Goal: Information Seeking & Learning: Find specific page/section

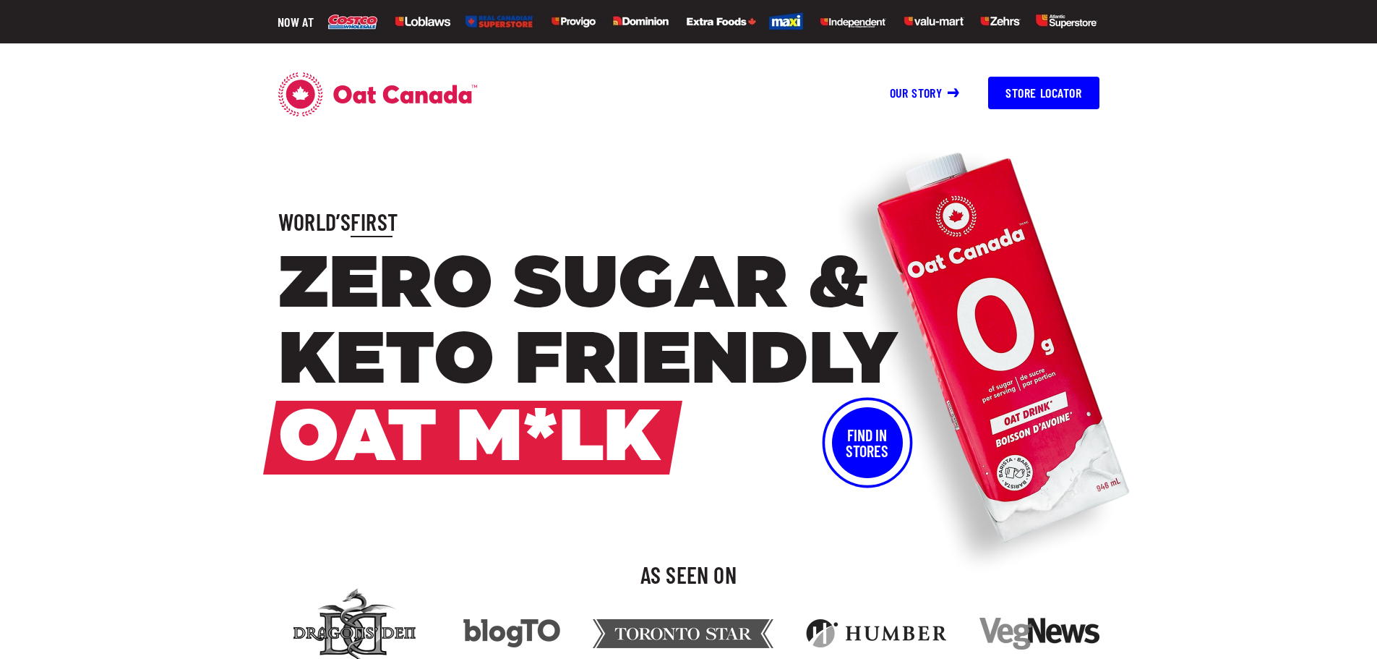
click at [505, 437] on span "Oat M*lk" at bounding box center [469, 437] width 383 height 74
click at [370, 220] on span "First" at bounding box center [374, 220] width 47 height 27
click at [875, 432] on button "Find In Stores" at bounding box center [867, 442] width 71 height 71
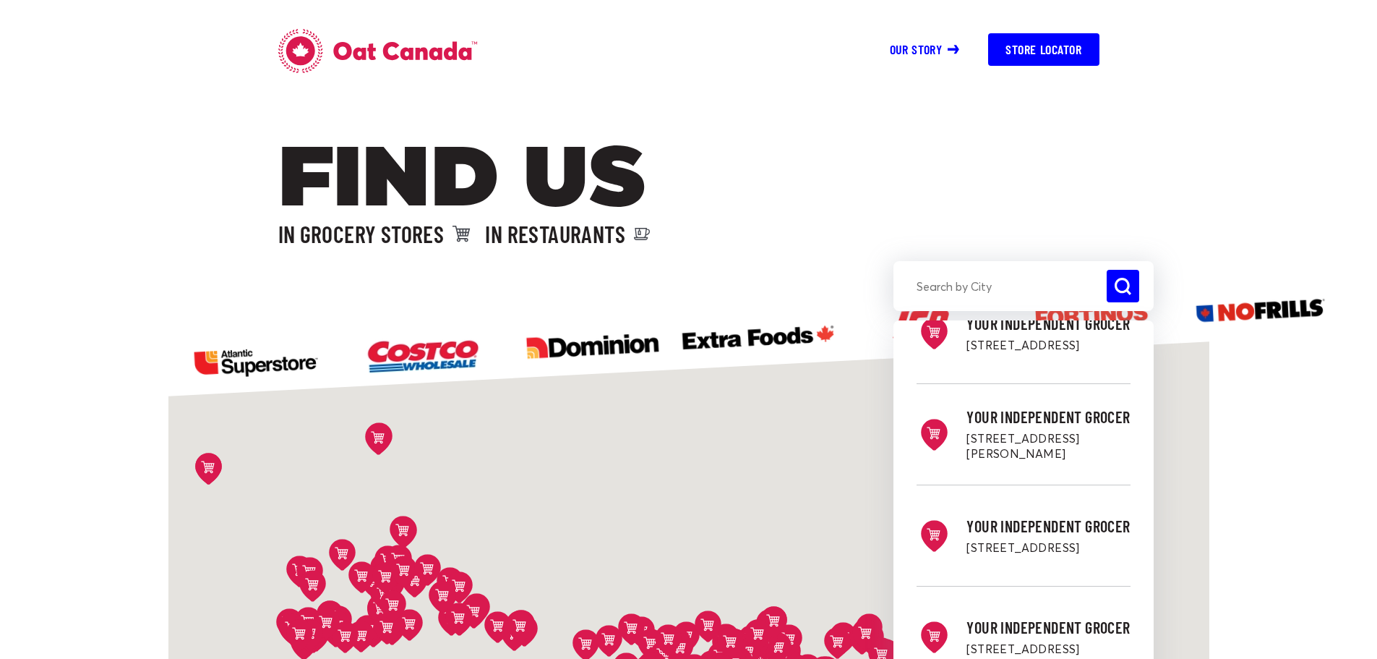
scroll to position [50254, 0]
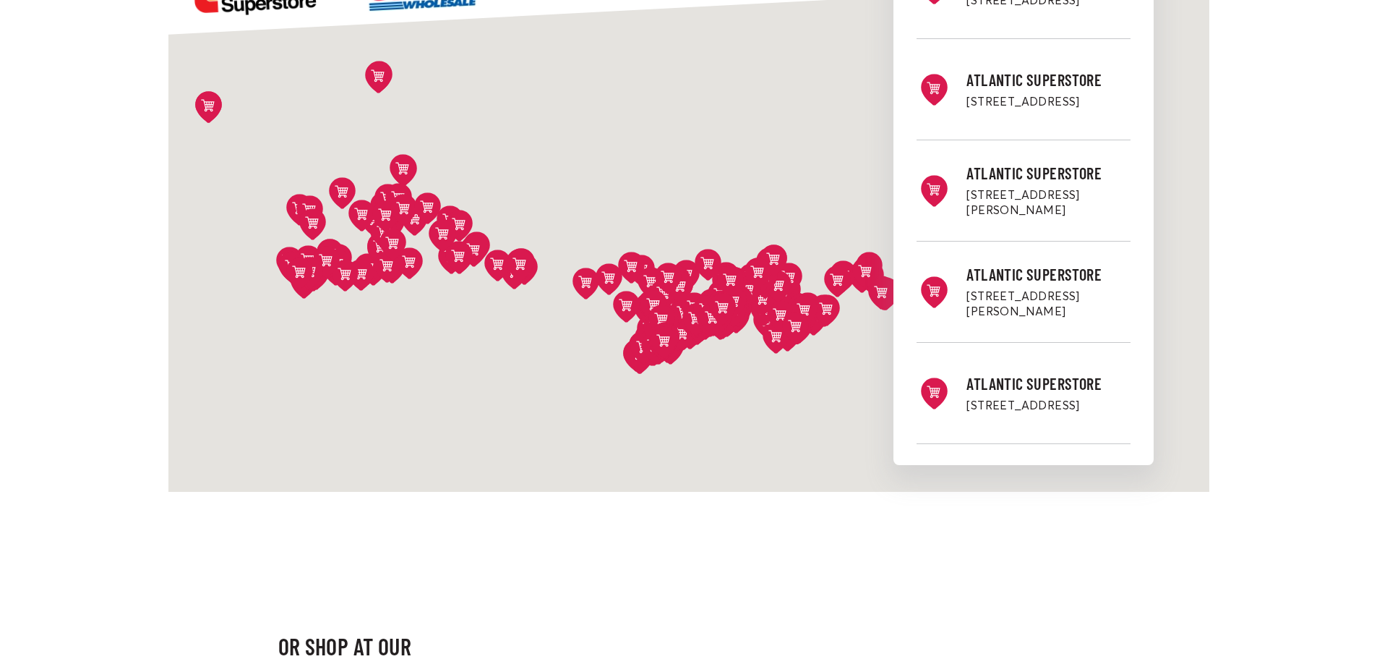
scroll to position [18001, 0]
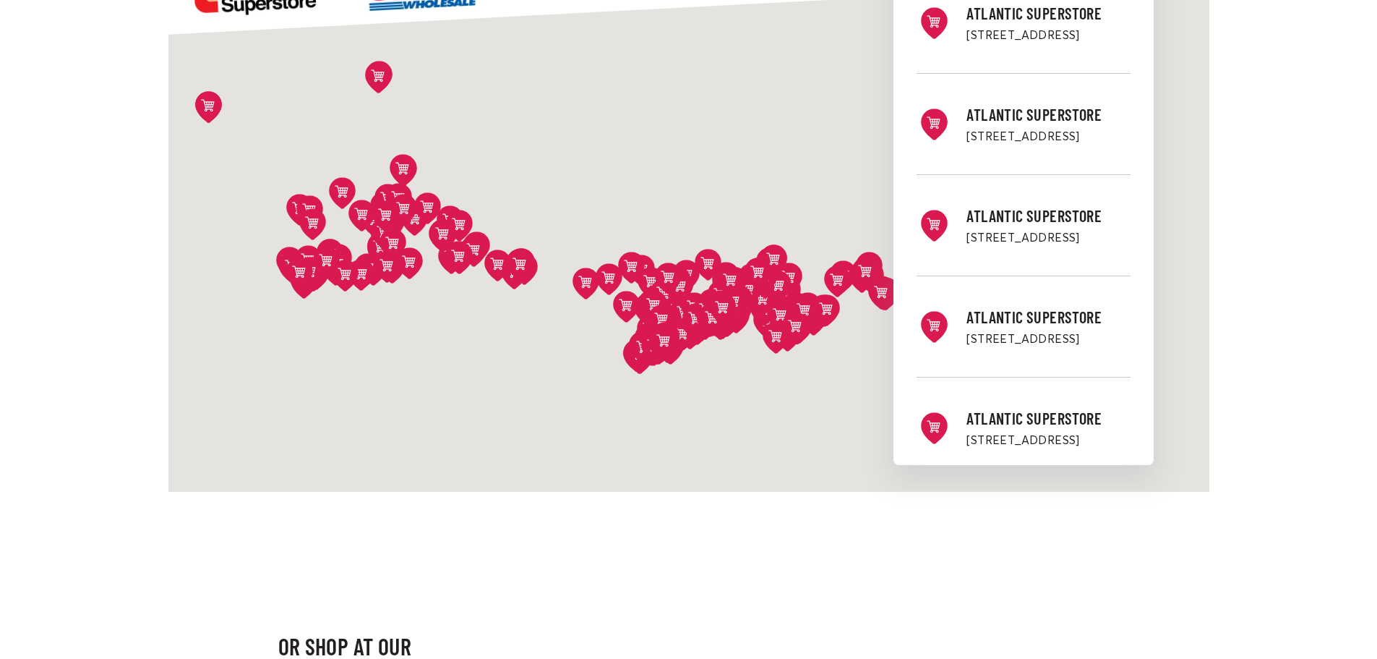
click at [687, 397] on div "Costco - Etobicoke [STREET_ADDRESS][PERSON_NAME] Directions Costco - Overlea [S…" at bounding box center [688, 231] width 1041 height 522
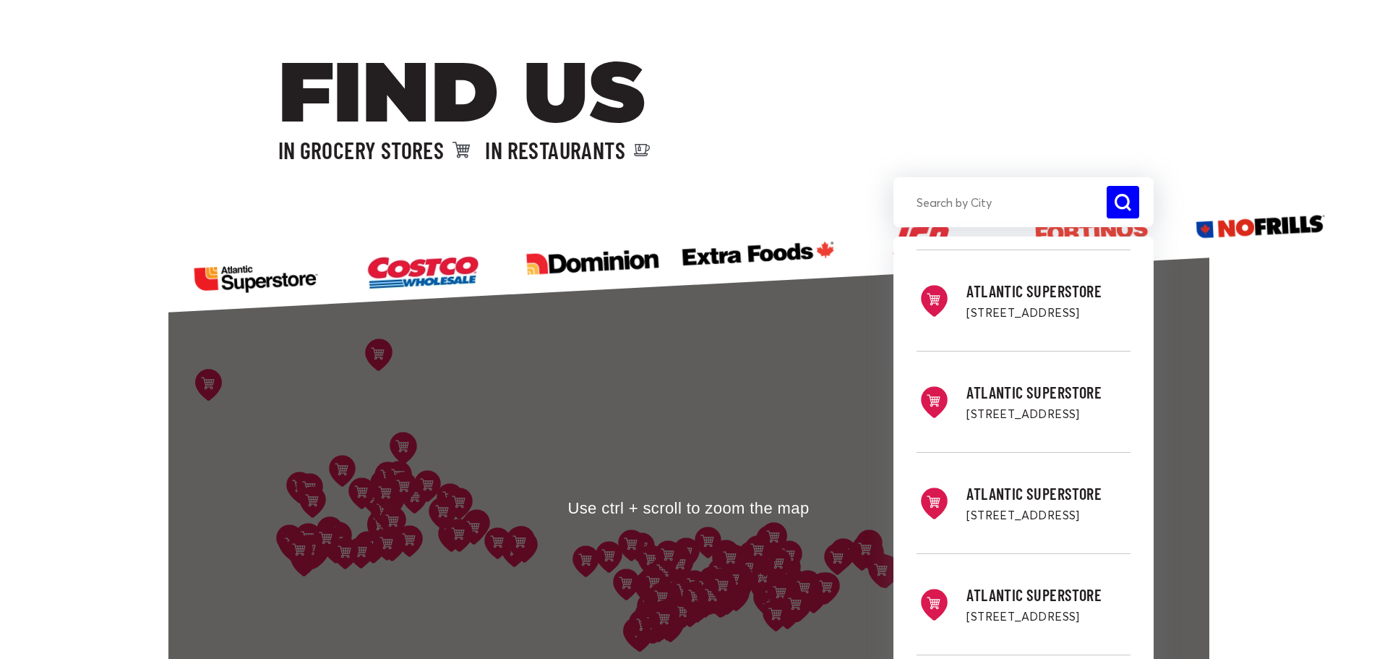
scroll to position [72, 0]
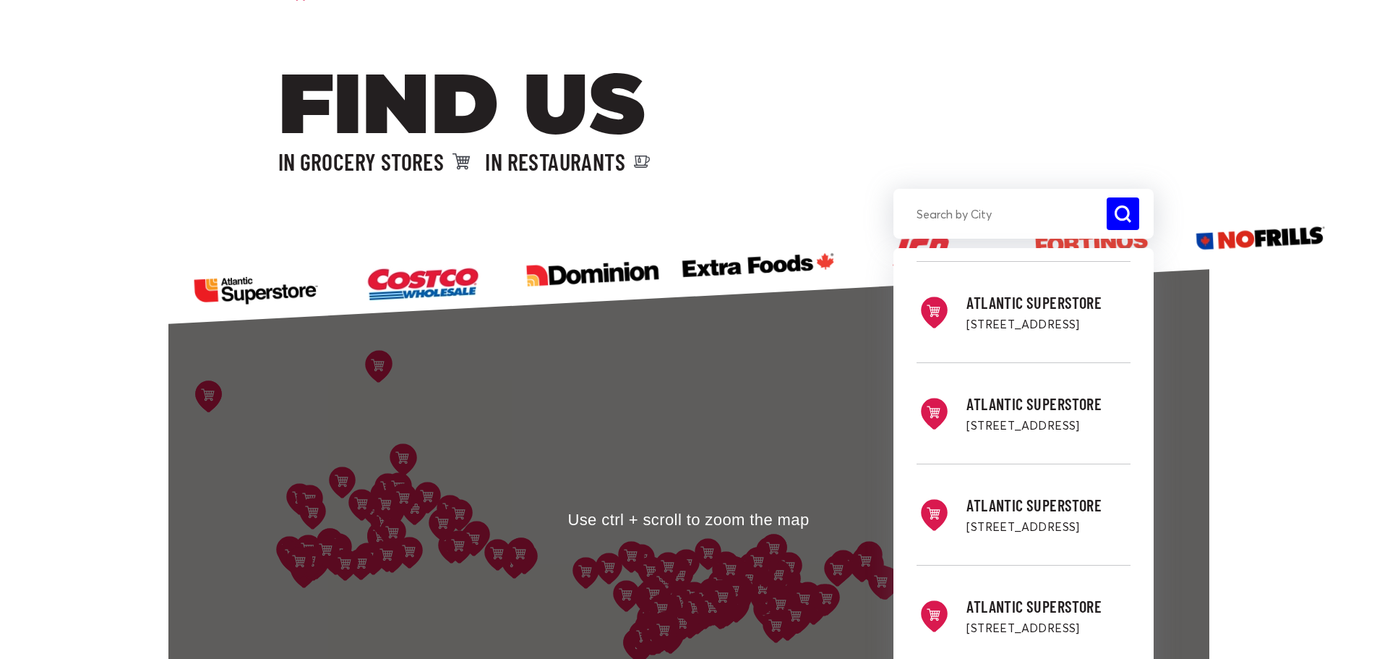
click at [719, 377] on div "Costco - Etobicoke [STREET_ADDRESS][PERSON_NAME] Directions Costco - Overlea [S…" at bounding box center [688, 520] width 1041 height 522
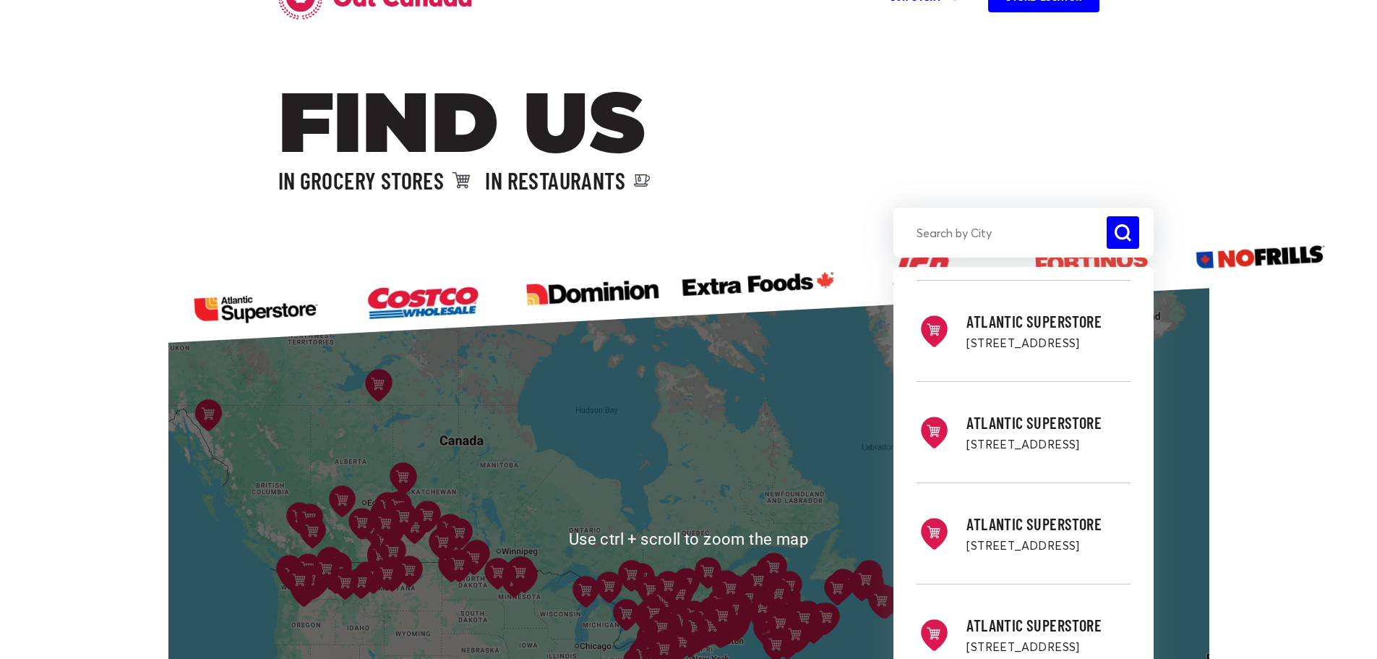
scroll to position [0, 0]
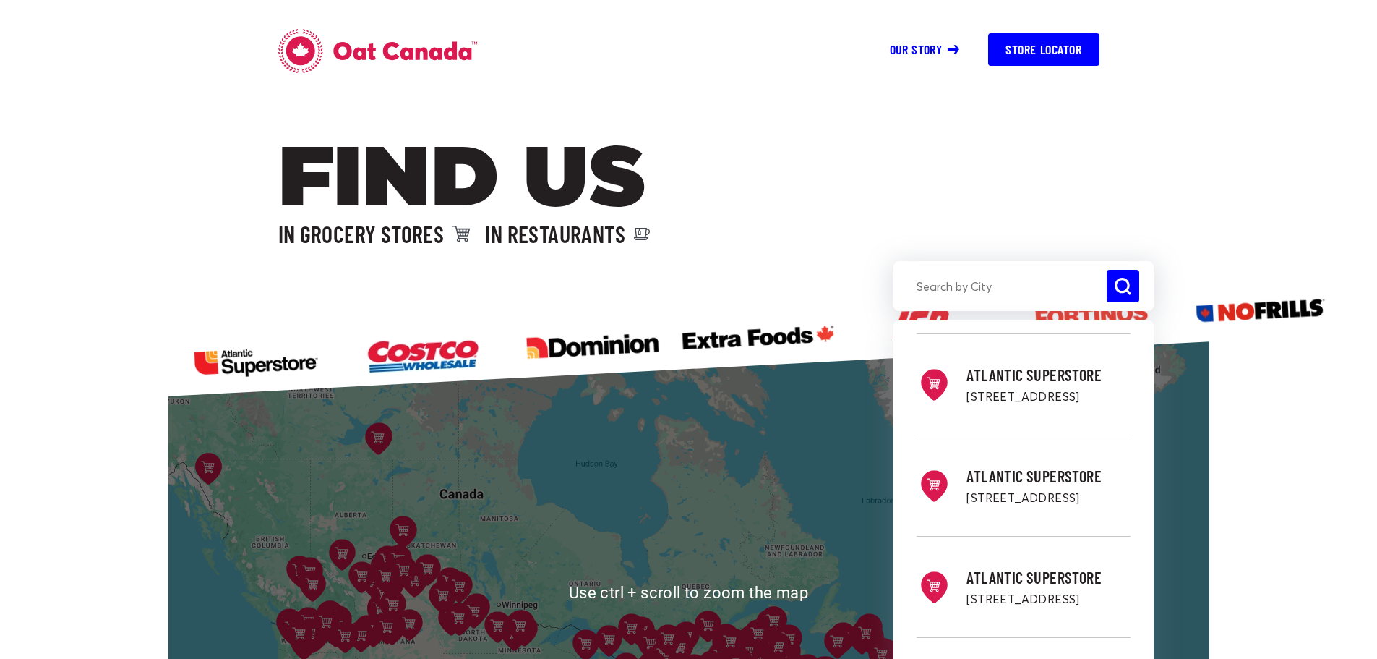
click at [677, 572] on div "Costco - Etobicoke [STREET_ADDRESS][PERSON_NAME] Directions Costco - Overlea [S…" at bounding box center [688, 592] width 1041 height 522
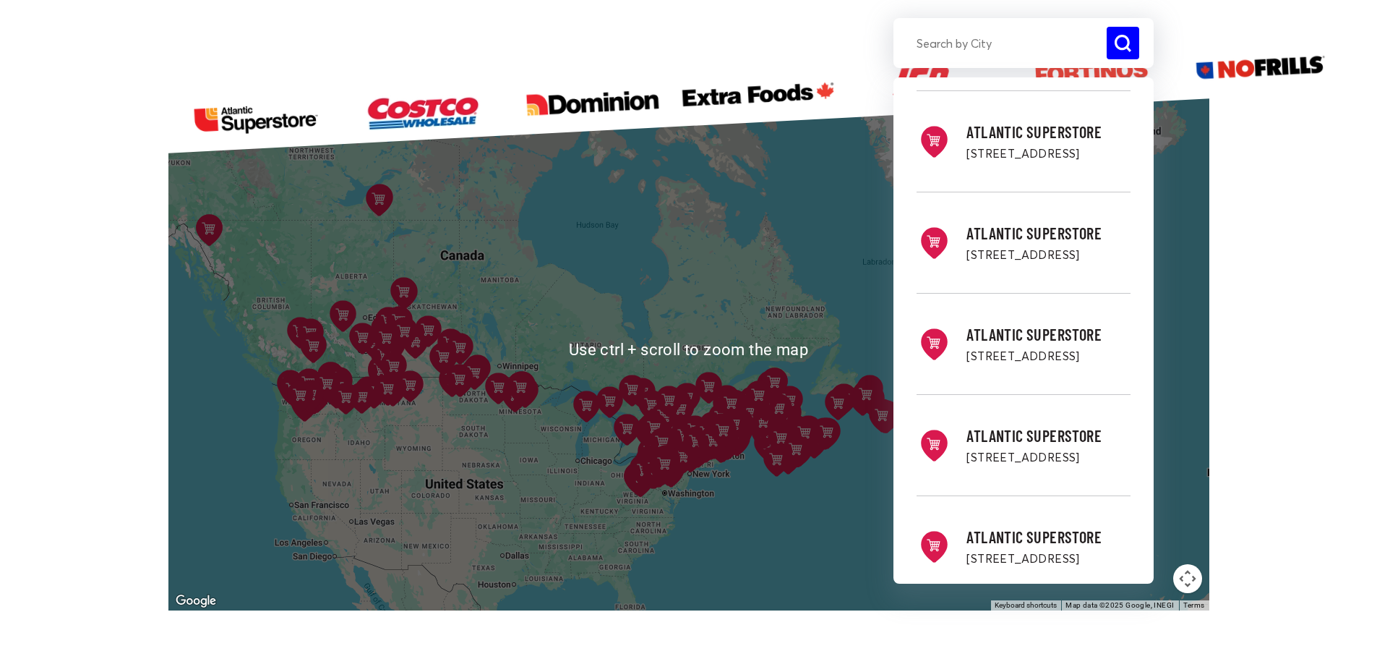
scroll to position [217, 0]
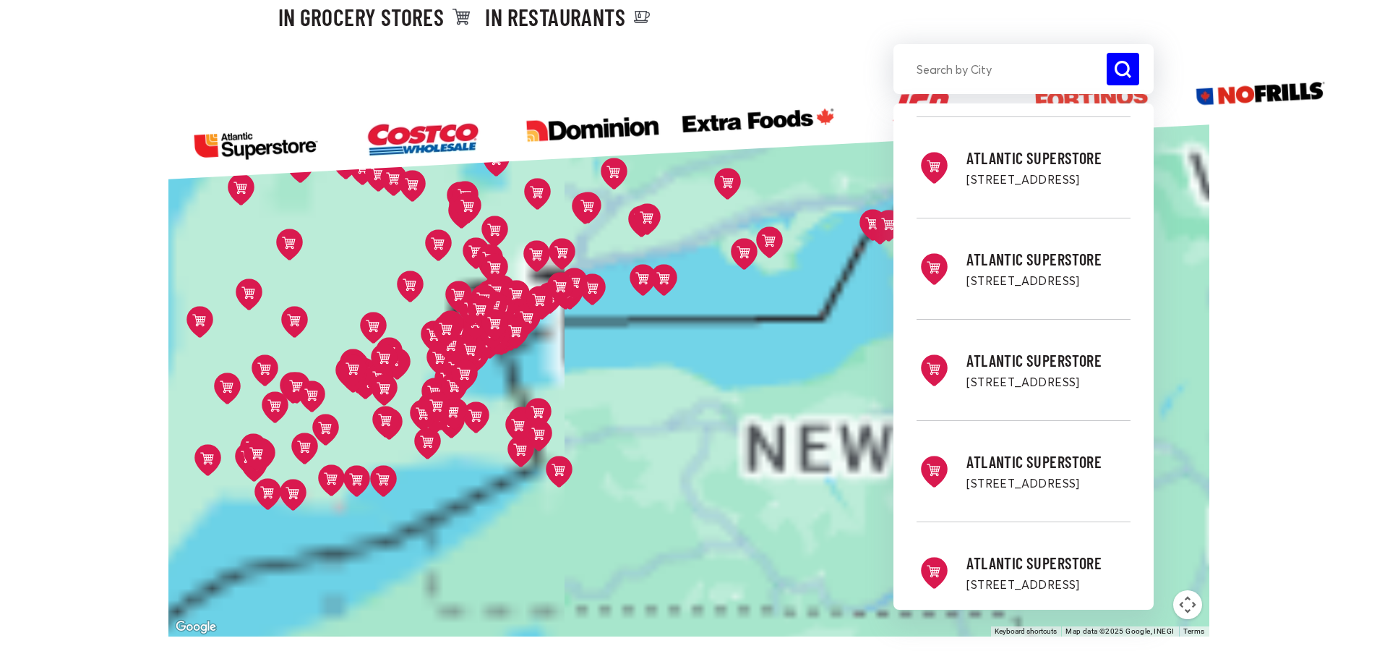
drag, startPoint x: 675, startPoint y: 287, endPoint x: 896, endPoint y: 417, distance: 256.6
click at [911, 419] on section "Costco - Etobicoke [STREET_ADDRESS][PERSON_NAME] Costco - Overlea [STREET_ADDRE…" at bounding box center [688, 337] width 1041 height 598
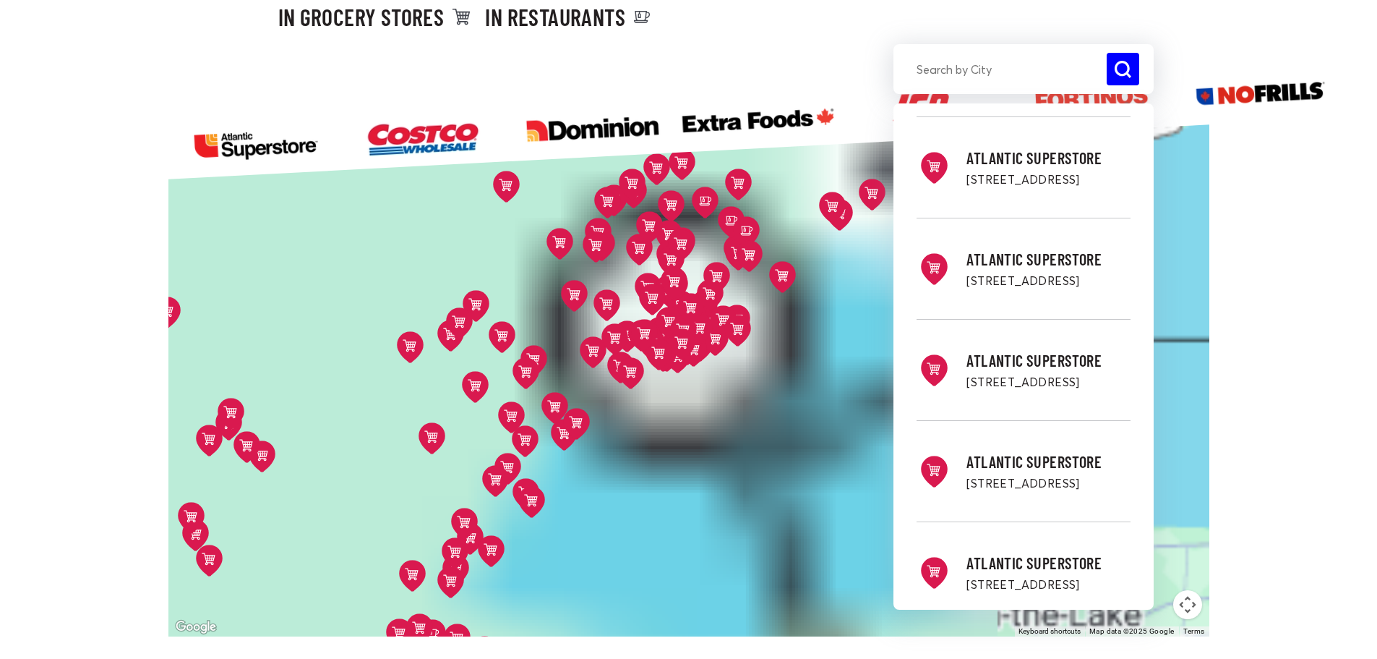
drag, startPoint x: 626, startPoint y: 307, endPoint x: 424, endPoint y: 494, distance: 274.7
click at [425, 509] on div "Costco - Etobicoke [STREET_ADDRESS][PERSON_NAME] Directions Costco - Overlea [S…" at bounding box center [688, 375] width 1041 height 522
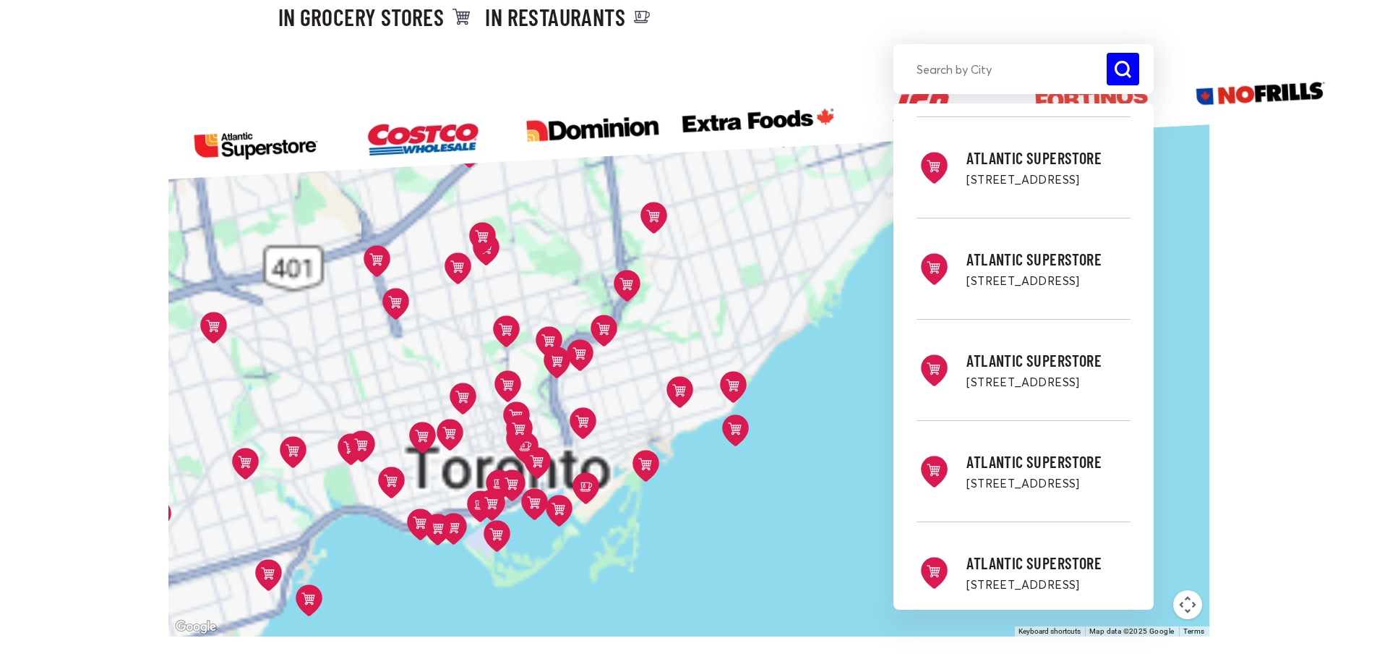
drag, startPoint x: 616, startPoint y: 344, endPoint x: 643, endPoint y: 410, distance: 71.3
click at [684, 432] on div "Costco - Etobicoke [STREET_ADDRESS][PERSON_NAME] Directions Costco - Overlea [S…" at bounding box center [688, 375] width 1041 height 522
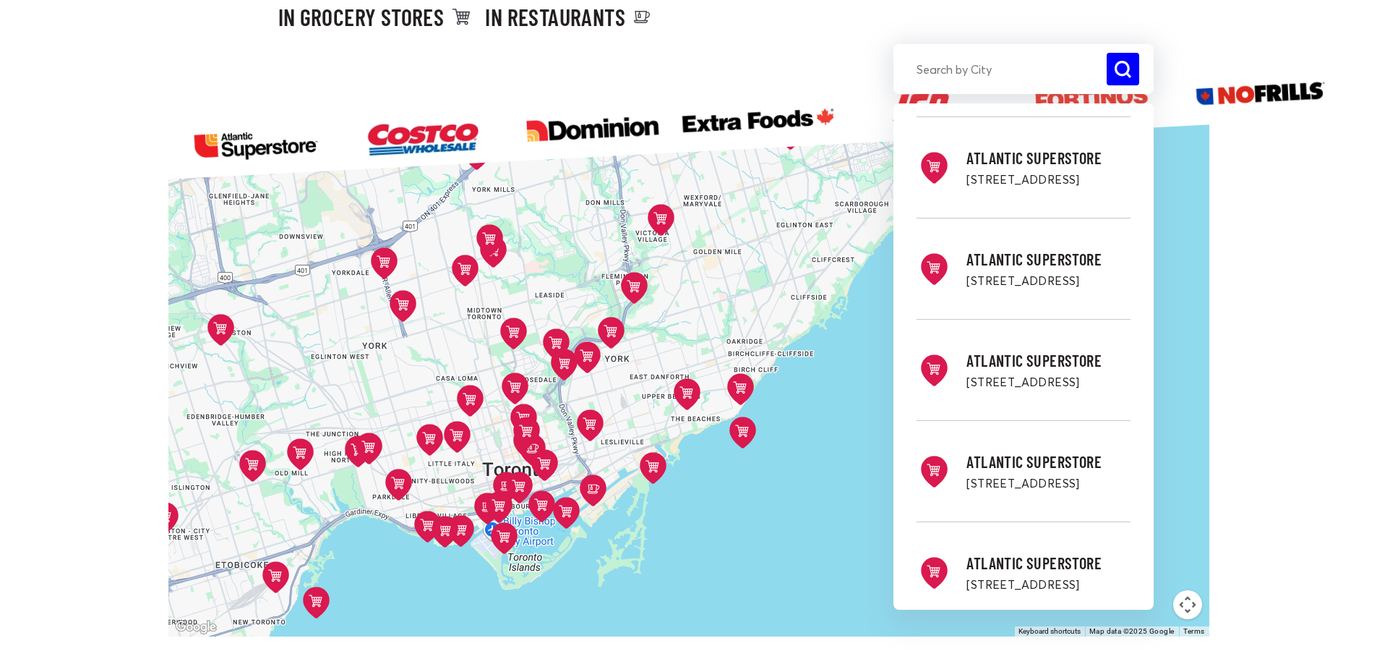
click at [466, 262] on icon at bounding box center [465, 271] width 27 height 32
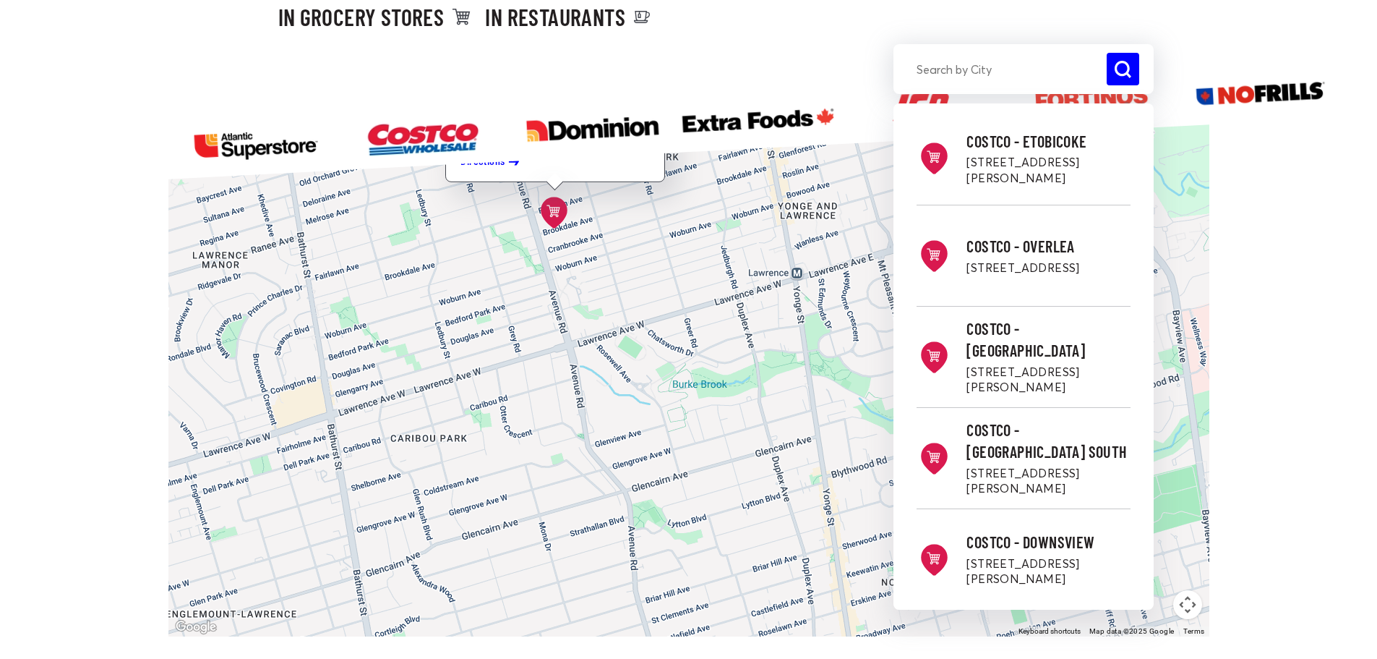
drag, startPoint x: 687, startPoint y: 463, endPoint x: 695, endPoint y: 241, distance: 222.1
click at [695, 241] on div "Costco - Etobicoke [STREET_ADDRESS][PERSON_NAME] Directions Costco - Overlea [S…" at bounding box center [688, 375] width 1041 height 522
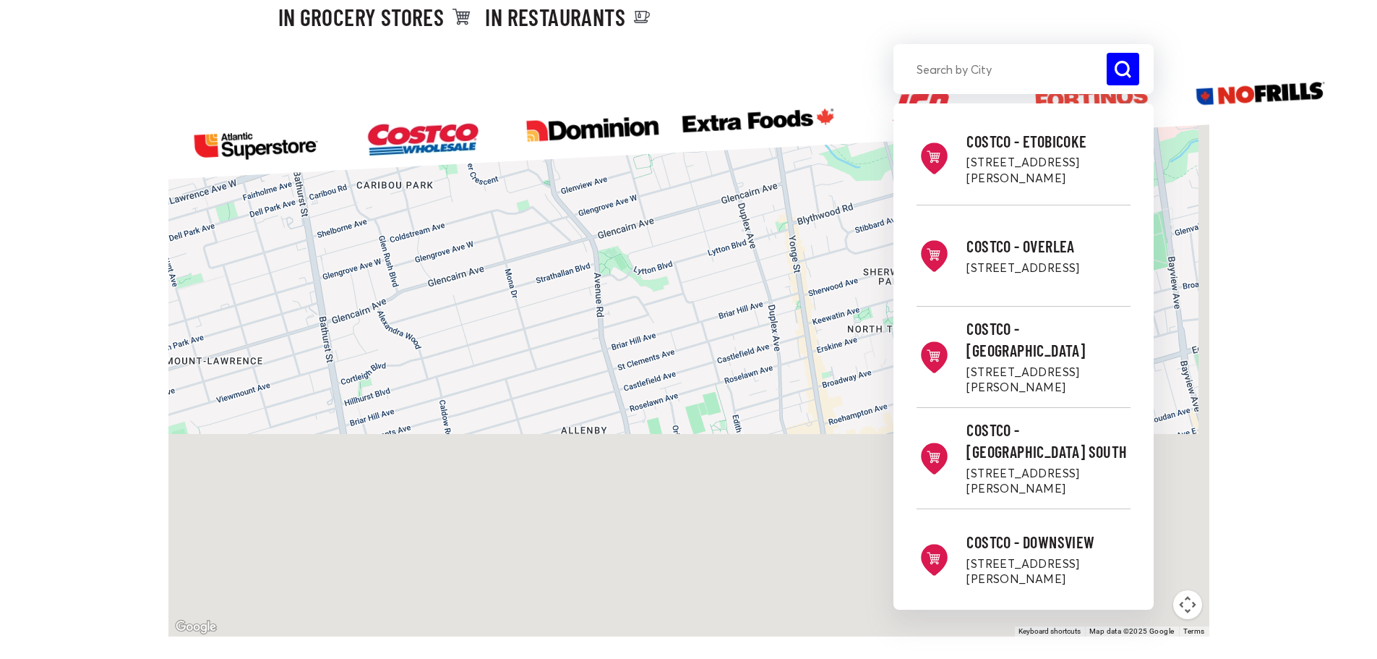
drag, startPoint x: 604, startPoint y: 216, endPoint x: 590, endPoint y: 176, distance: 42.7
click at [591, 180] on div "Costco - Etobicoke [STREET_ADDRESS][PERSON_NAME] Directions Costco - Overlea [S…" at bounding box center [688, 375] width 1041 height 522
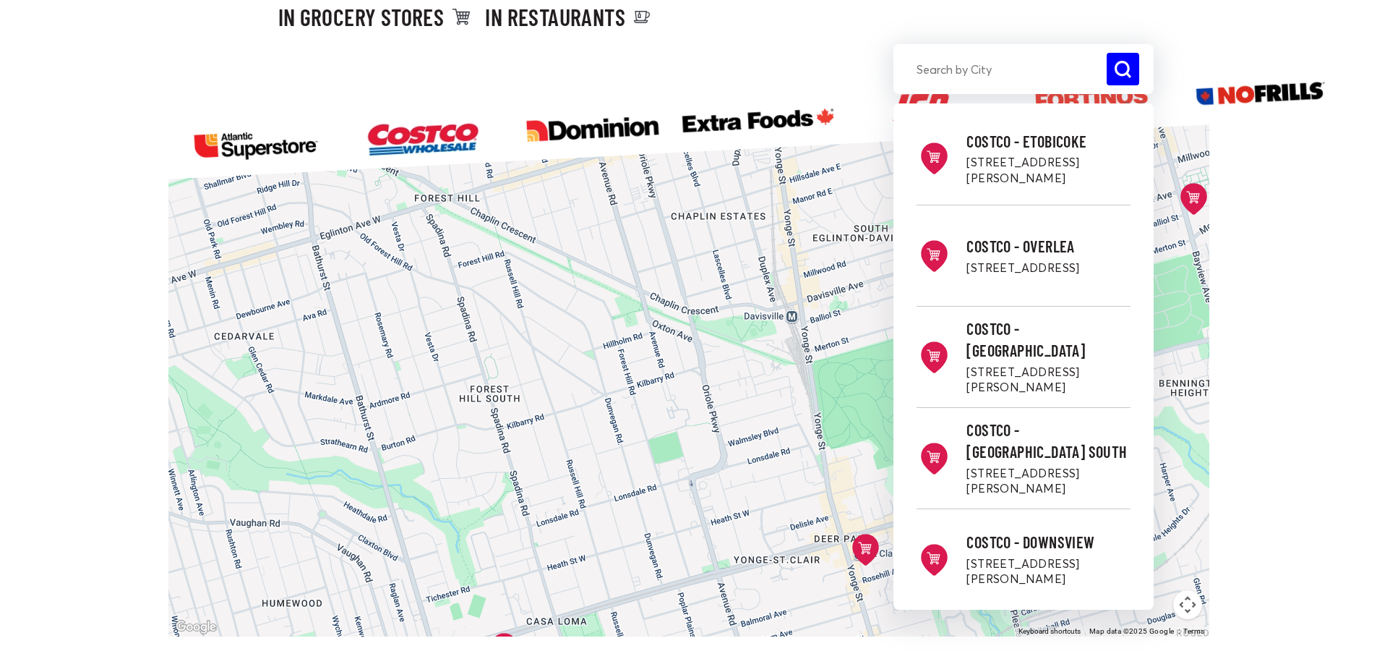
drag, startPoint x: 621, startPoint y: 521, endPoint x: 599, endPoint y: 280, distance: 242.4
click at [599, 280] on div "Costco - Etobicoke [STREET_ADDRESS][PERSON_NAME] Directions Costco - Overlea [S…" at bounding box center [688, 375] width 1041 height 522
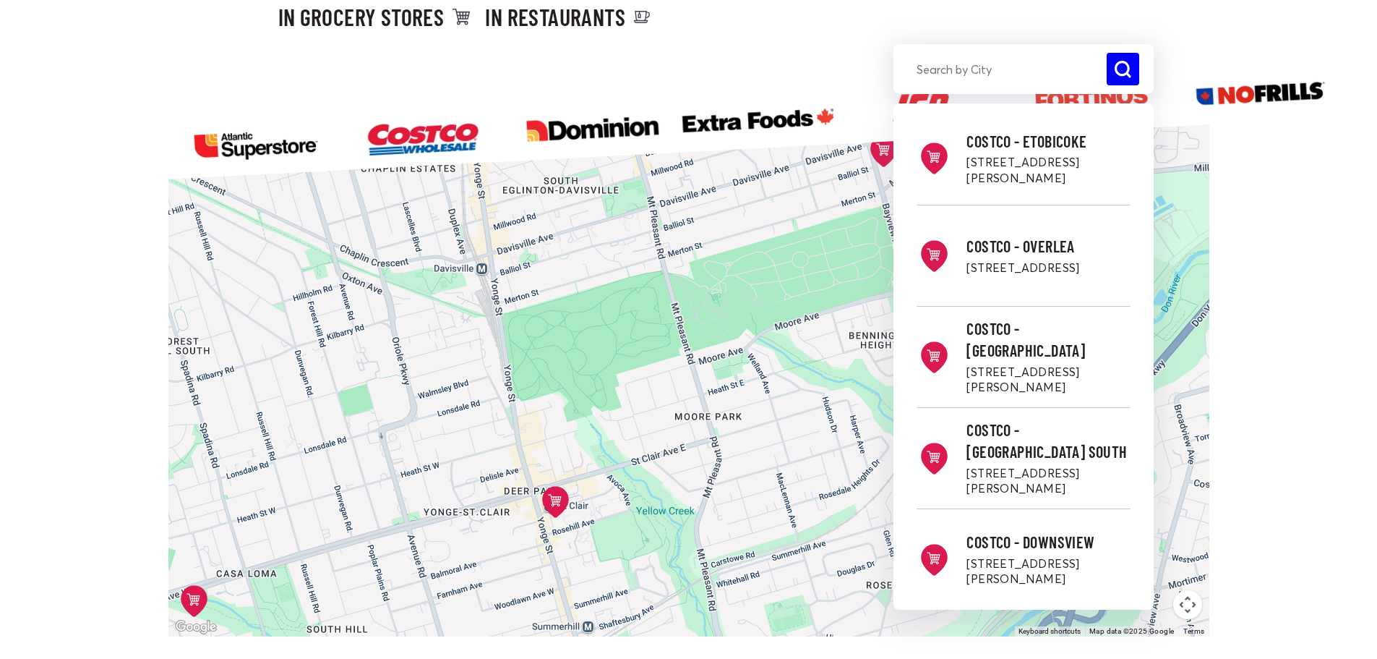
click at [556, 497] on icon at bounding box center [553, 500] width 13 height 12
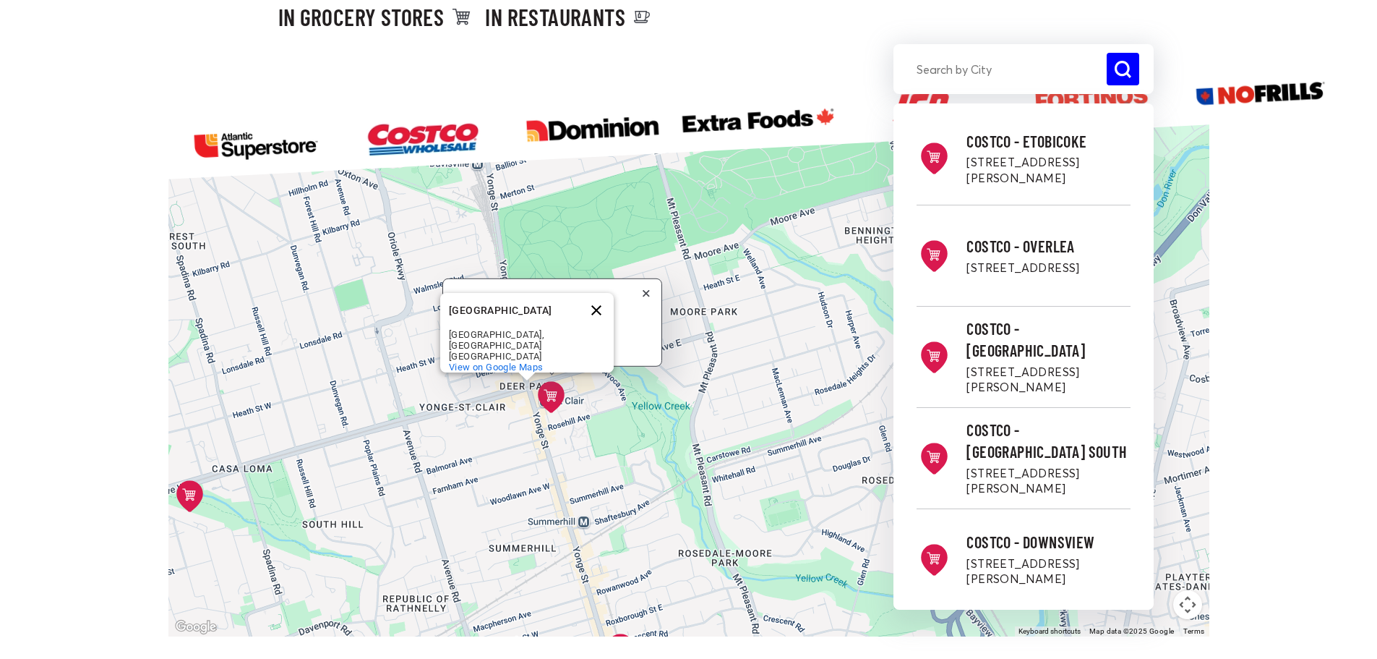
click at [596, 313] on button "Close" at bounding box center [596, 310] width 35 height 35
click at [645, 53] on div "Costco - Etobicoke [STREET_ADDRESS][PERSON_NAME] Costco - Overlea [STREET_ADDRE…" at bounding box center [688, 68] width 1041 height 61
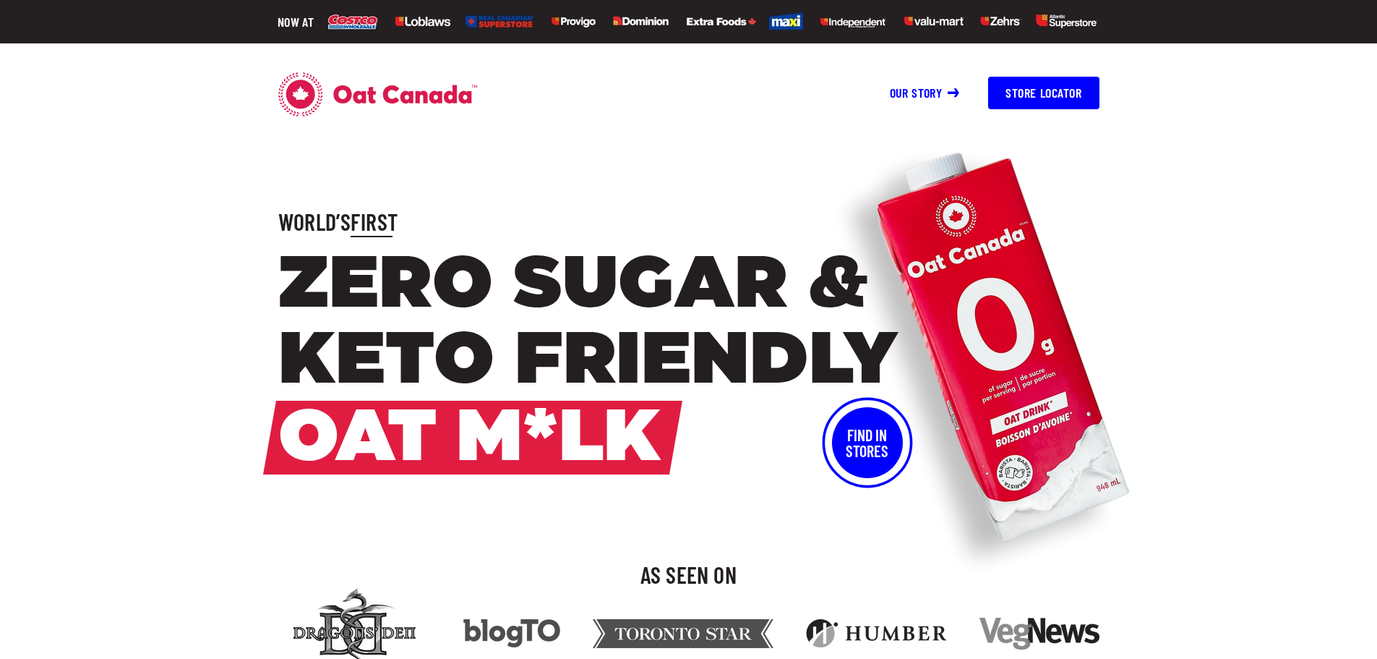
click at [1052, 417] on img at bounding box center [988, 351] width 325 height 466
click at [929, 90] on link "Our story" at bounding box center [925, 93] width 70 height 16
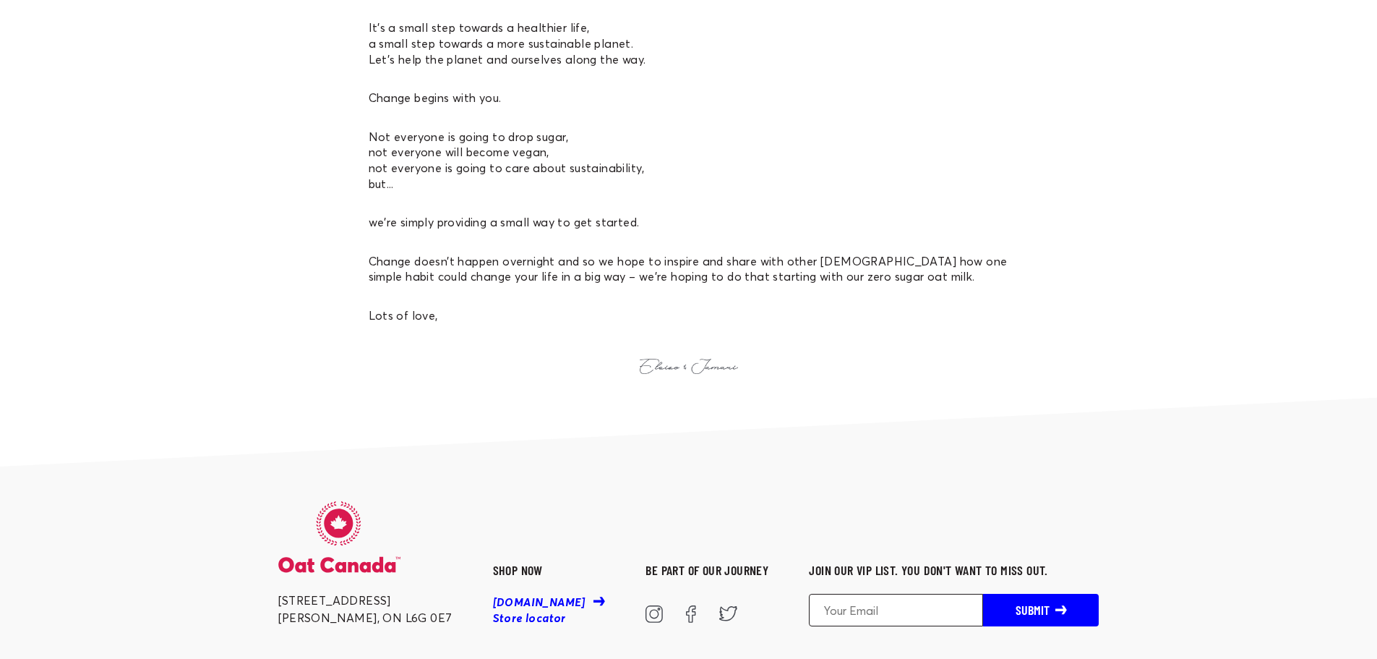
scroll to position [1870, 0]
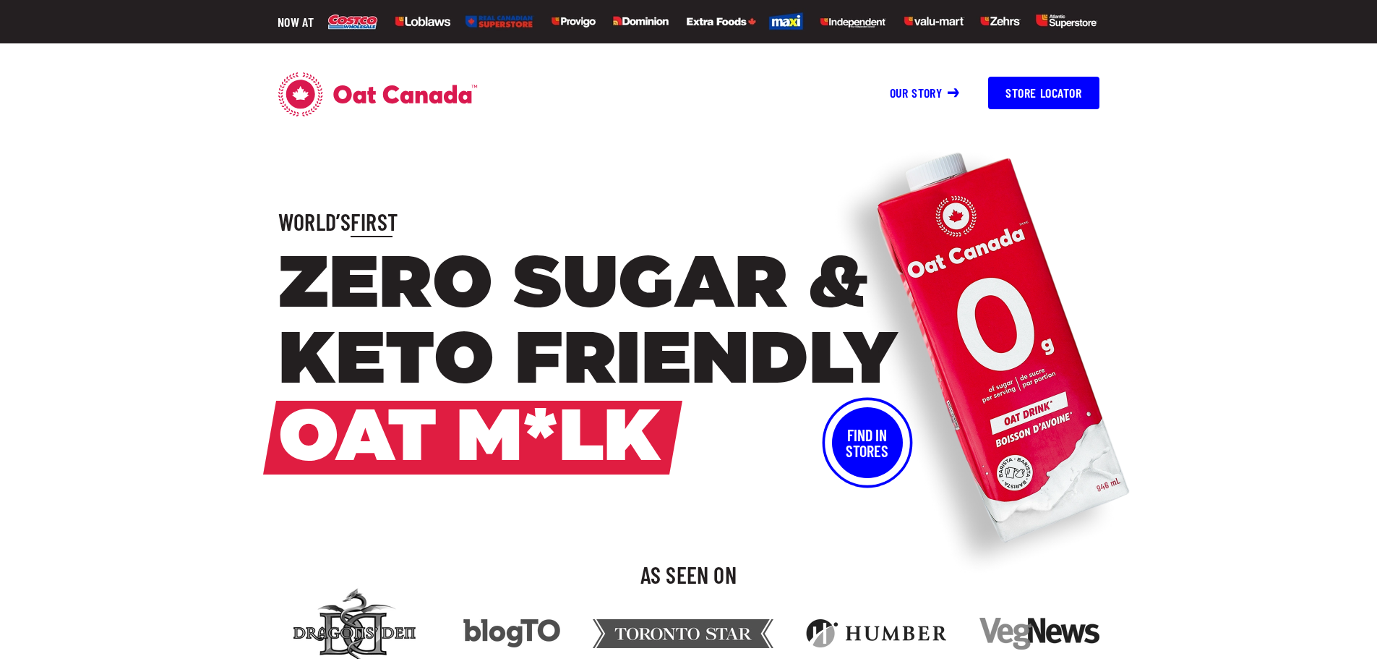
click at [873, 458] on button "Find In Stores" at bounding box center [867, 442] width 71 height 71
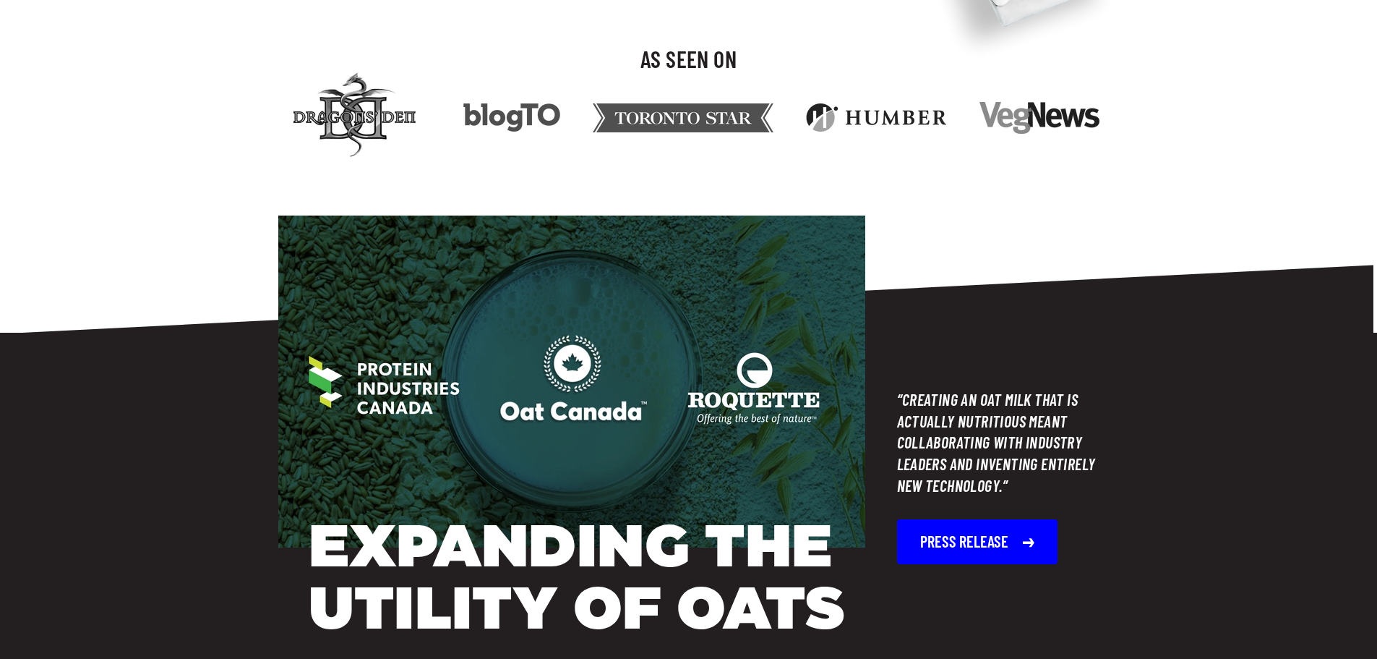
scroll to position [723, 0]
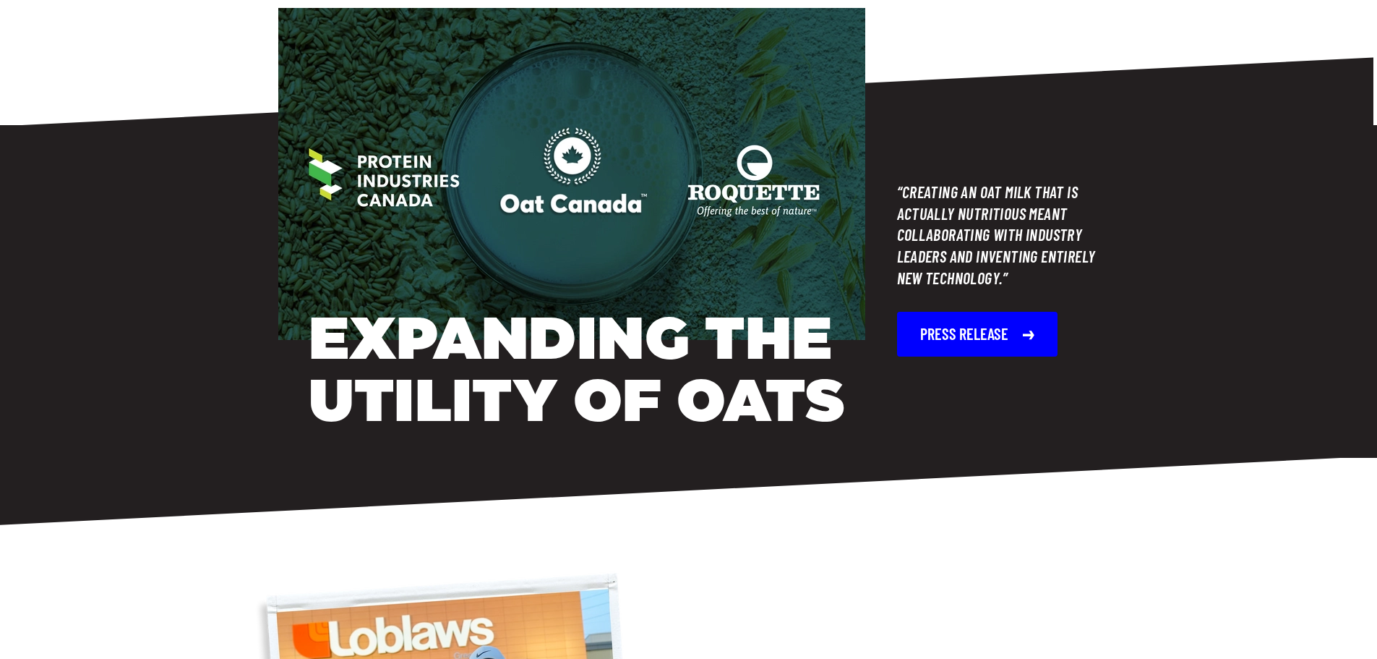
click at [974, 339] on button "Press Release" at bounding box center [977, 334] width 160 height 45
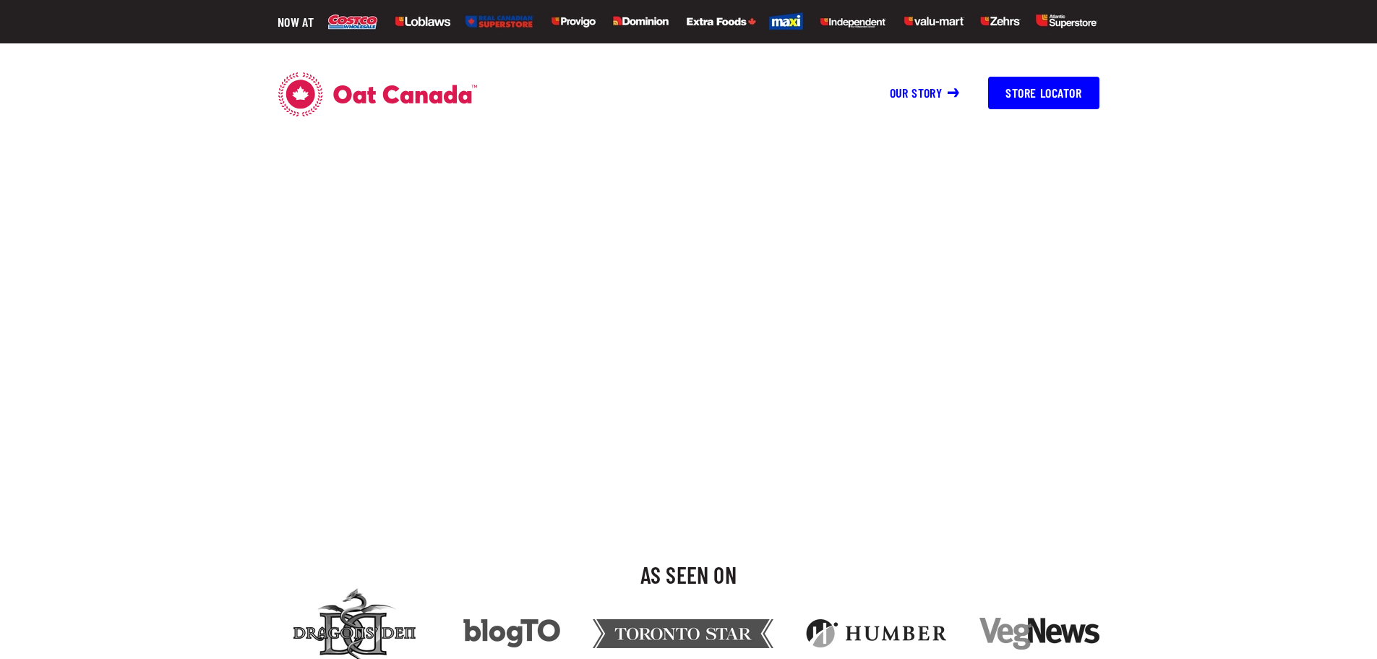
scroll to position [723, 0]
